Goal: Transaction & Acquisition: Purchase product/service

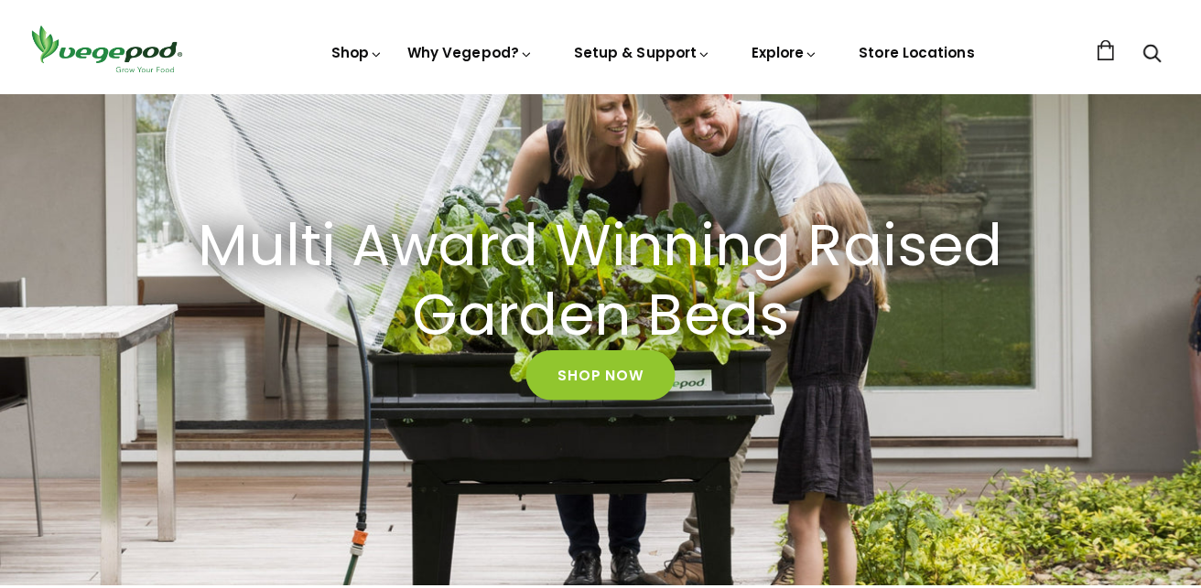
scroll to position [275, 0]
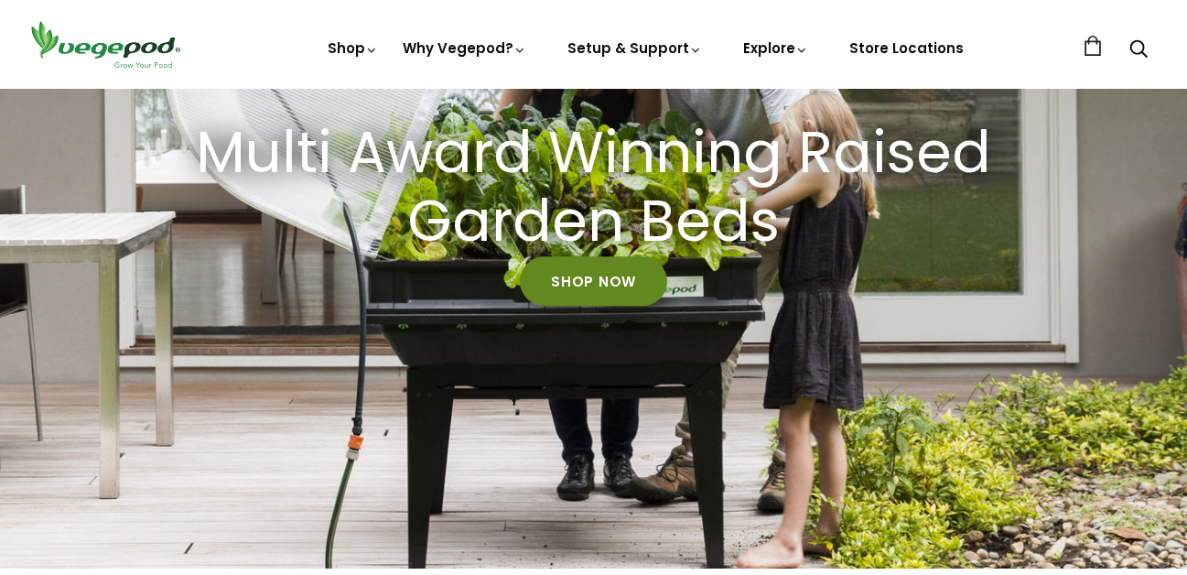
click at [608, 291] on link "Shop Now" at bounding box center [593, 280] width 147 height 49
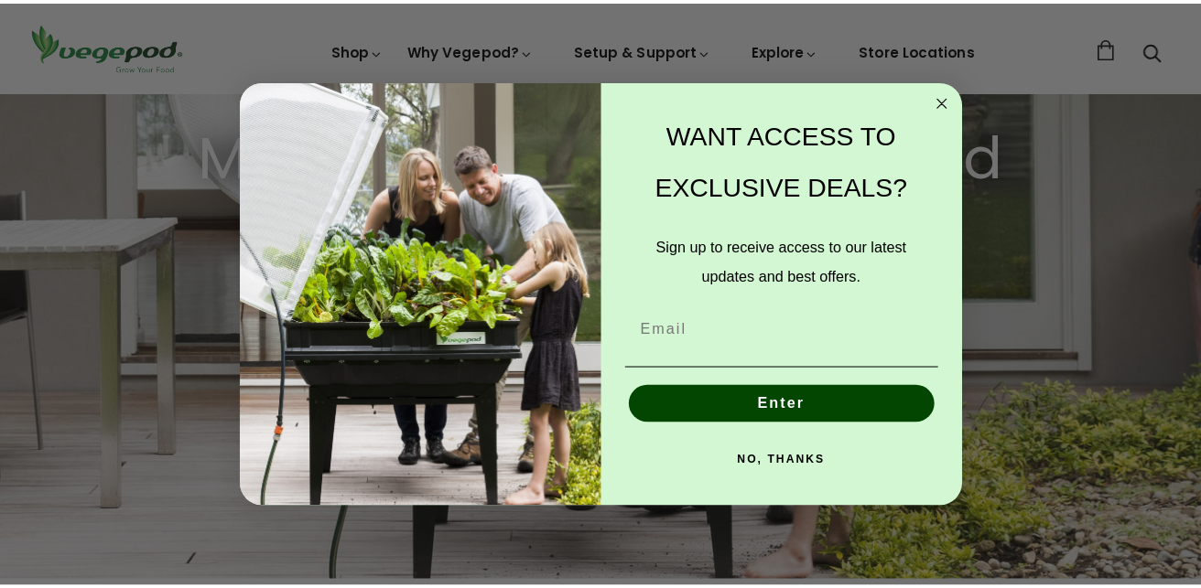
scroll to position [0, 286]
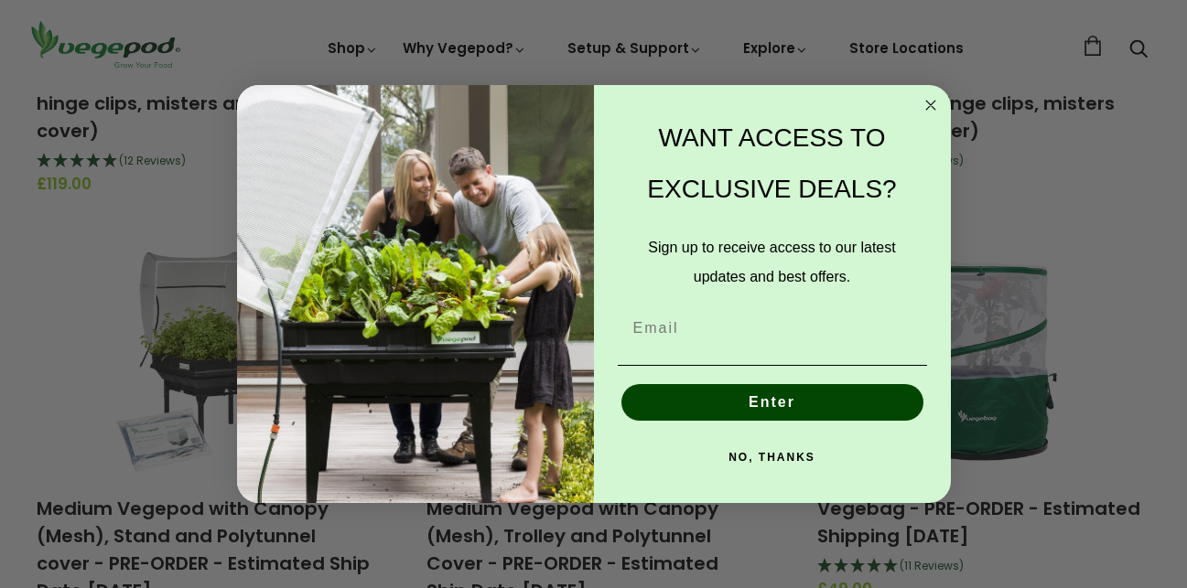
scroll to position [1007, 0]
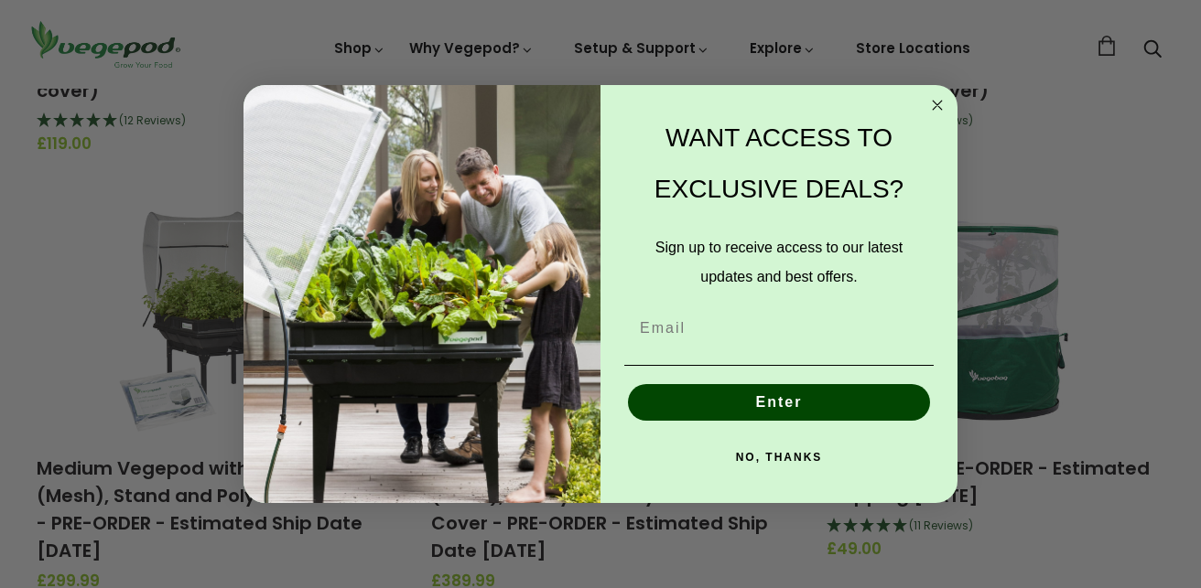
click at [941, 104] on circle "Close dialog" at bounding box center [937, 105] width 21 height 21
